Goal: Task Accomplishment & Management: Complete application form

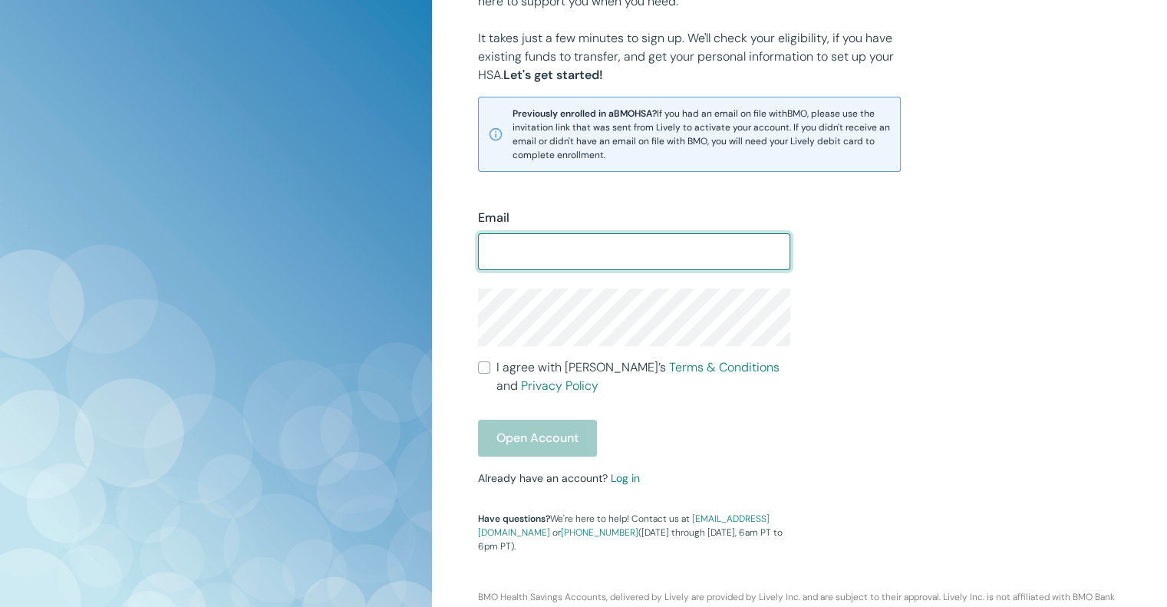
scroll to position [287, 0]
click at [578, 255] on input "Email" at bounding box center [634, 250] width 312 height 31
type input "g"
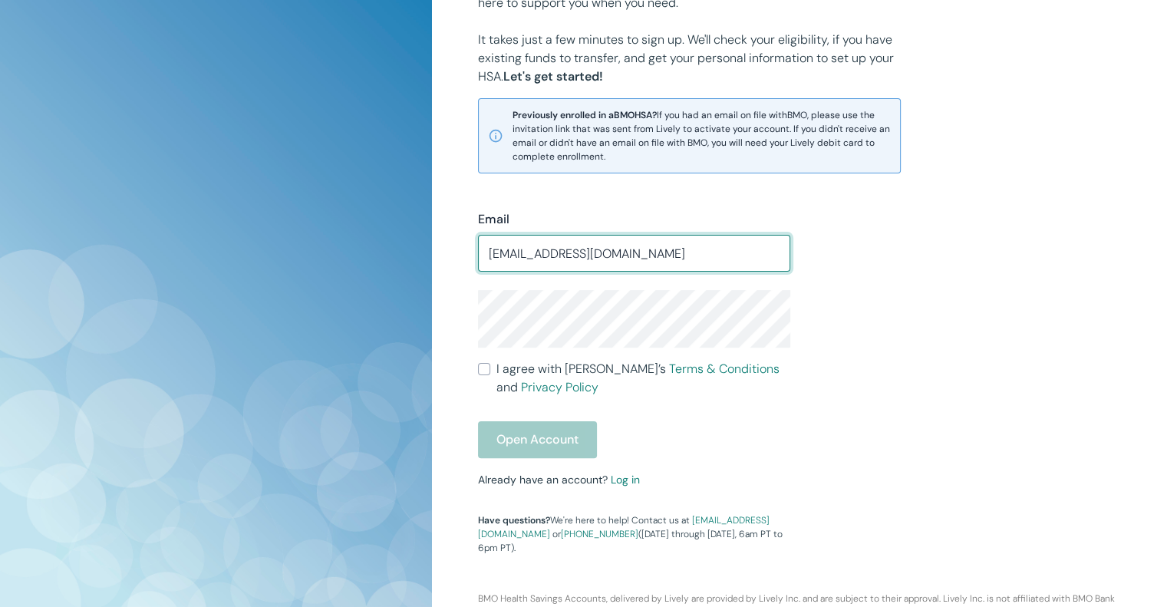
type input "[EMAIL_ADDRESS][DOMAIN_NAME]"
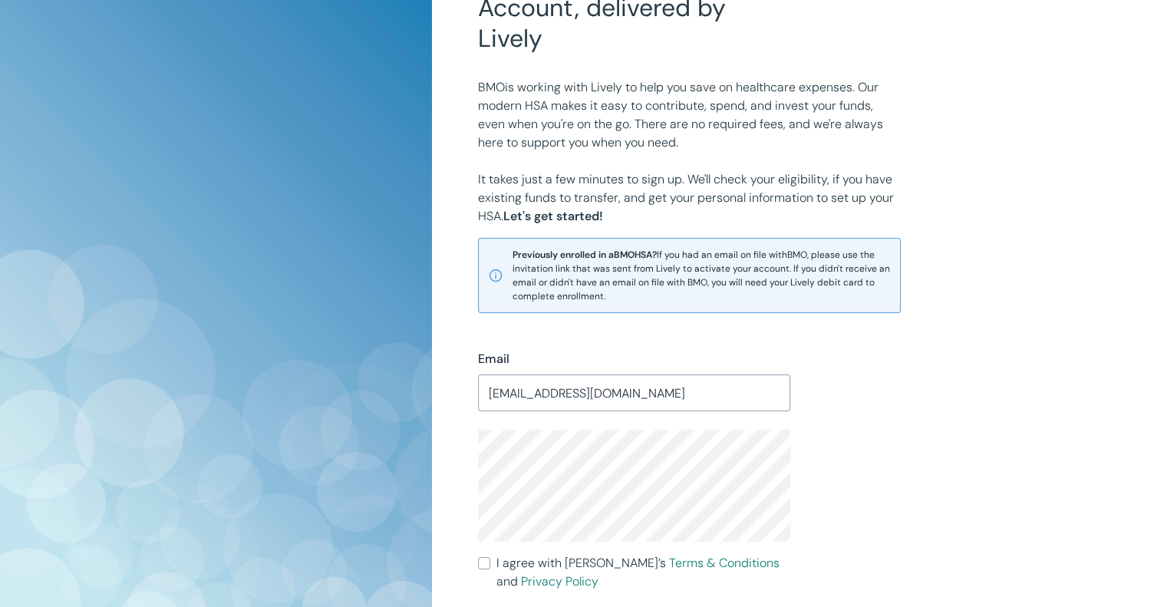
scroll to position [146, 0]
drag, startPoint x: 624, startPoint y: 392, endPoint x: 439, endPoint y: 379, distance: 185.3
click at [439, 379] on div "BMO Health Savings Account, delivered by Lively BMO is working with Lively to h…" at bounding box center [799, 362] width 735 height 1017
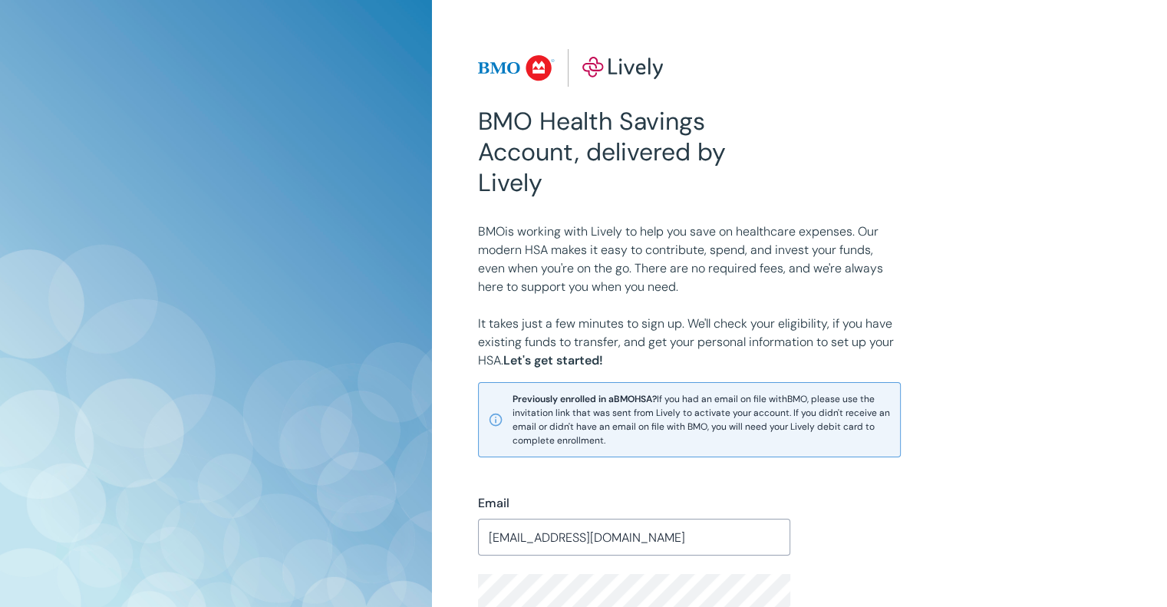
scroll to position [410, 0]
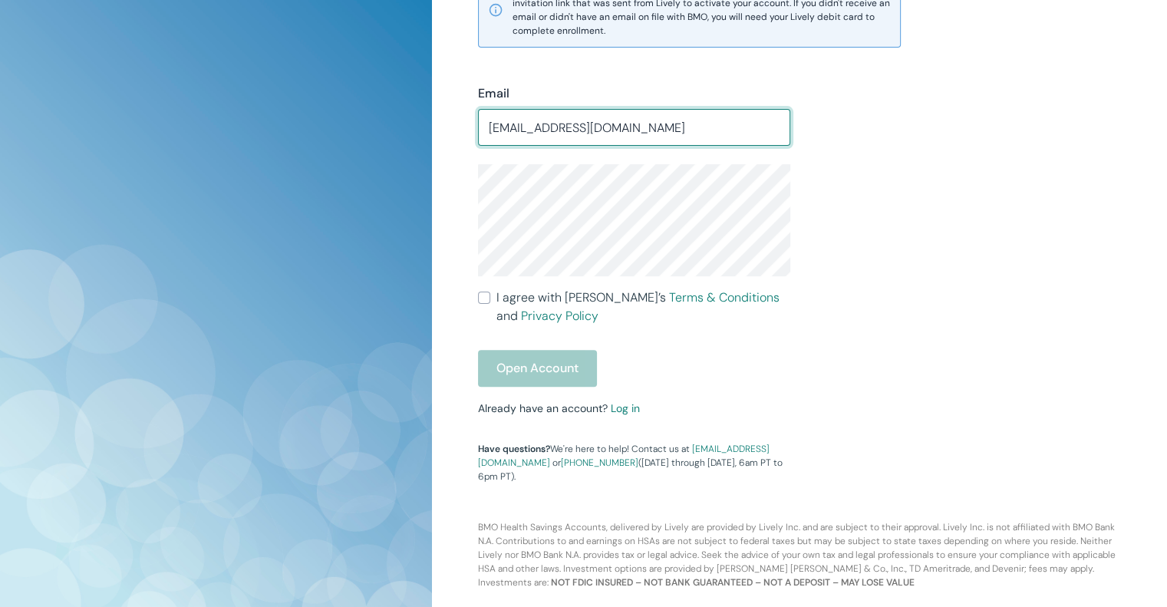
drag, startPoint x: 605, startPoint y: 131, endPoint x: 407, endPoint y: 94, distance: 201.4
click at [397, 116] on div "BMO Health Savings Account, delivered by Lively BMO is working with Lively to h…" at bounding box center [583, 98] width 1167 height 1017
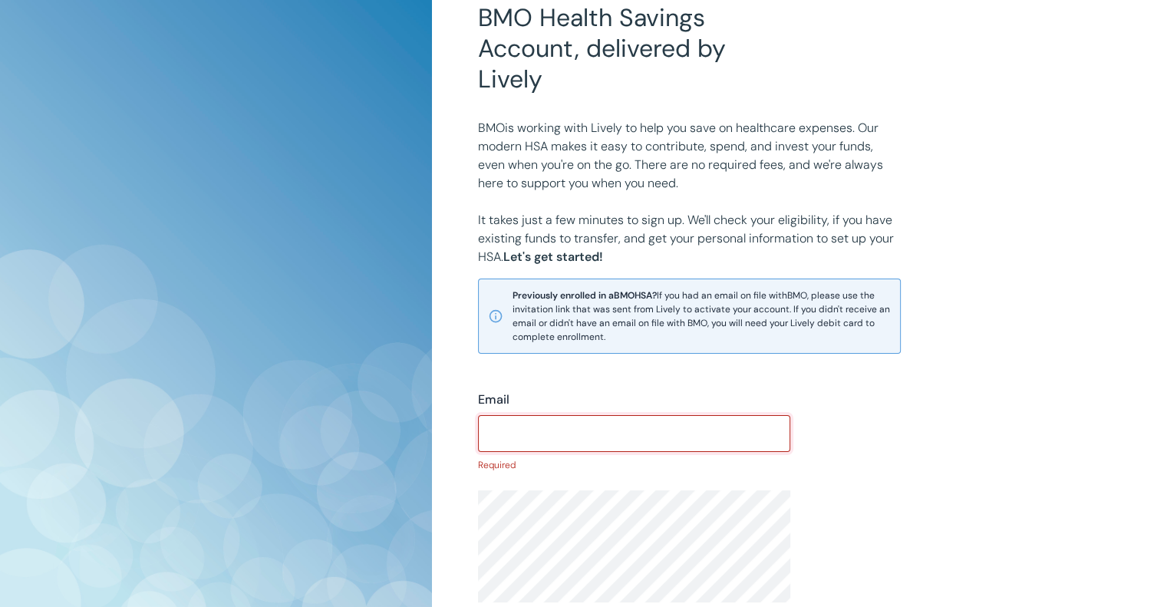
scroll to position [0, 0]
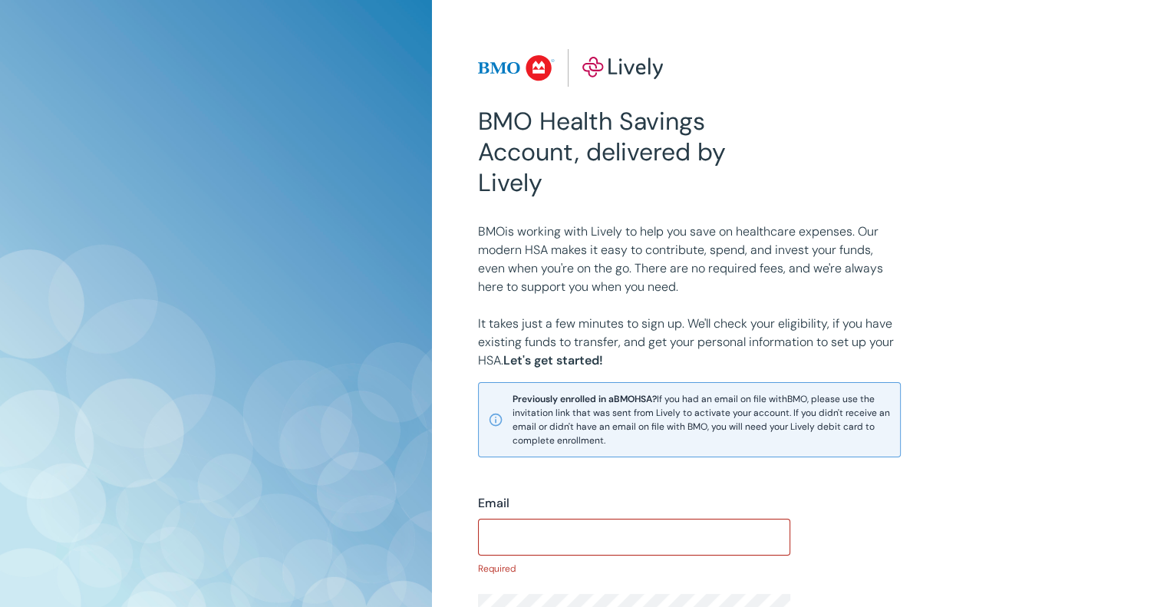
click at [703, 302] on div "BMO is working with Lively to help you save on healthcare expenses. Our modern …" at bounding box center [679, 327] width 441 height 259
click at [723, 297] on div "BMO is working with Lively to help you save on healthcare expenses. Our modern …" at bounding box center [679, 327] width 441 height 259
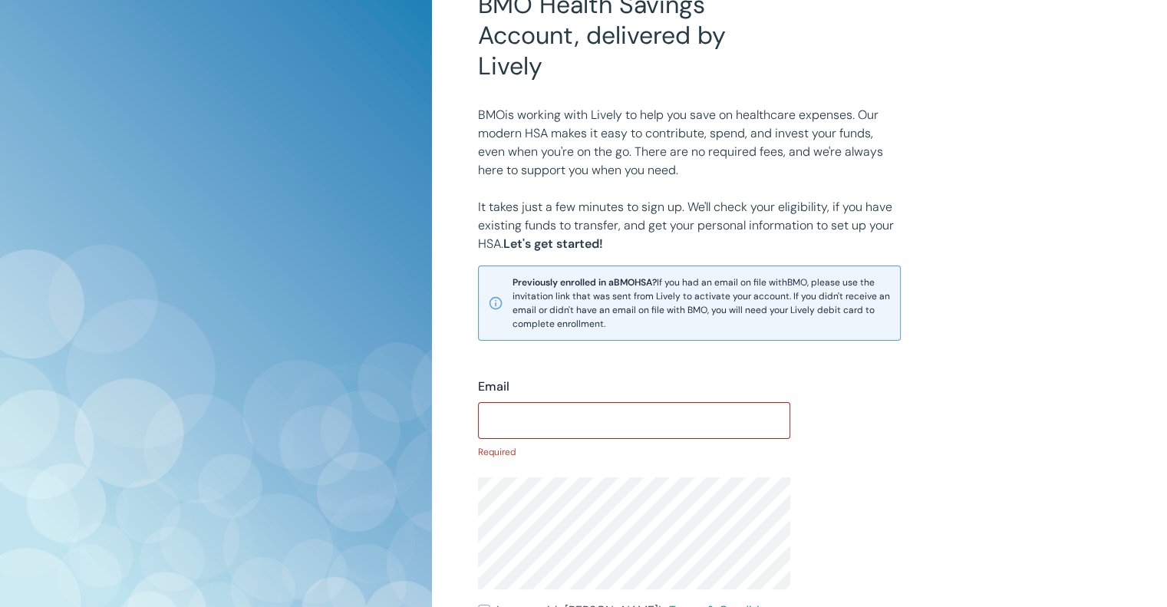
scroll to position [430, 0]
